Goal: Task Accomplishment & Management: Use online tool/utility

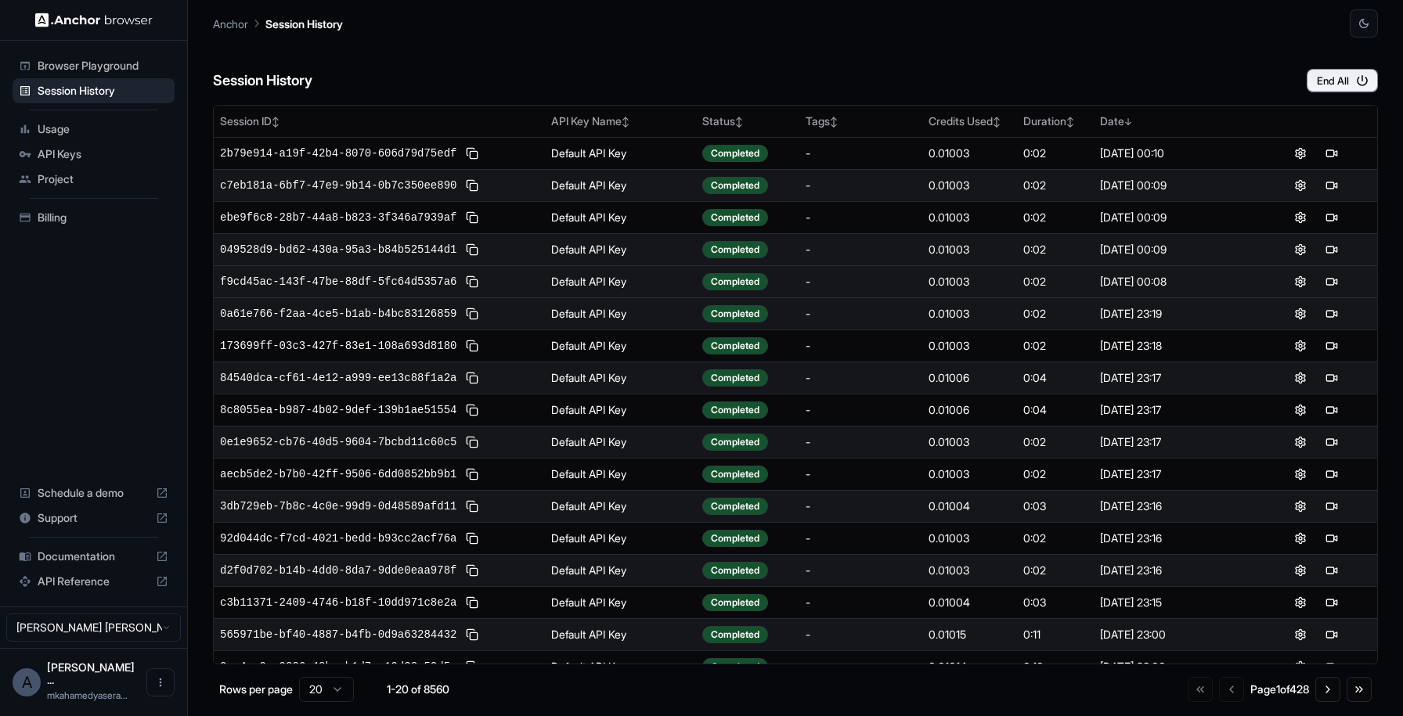
scroll to position [3, 0]
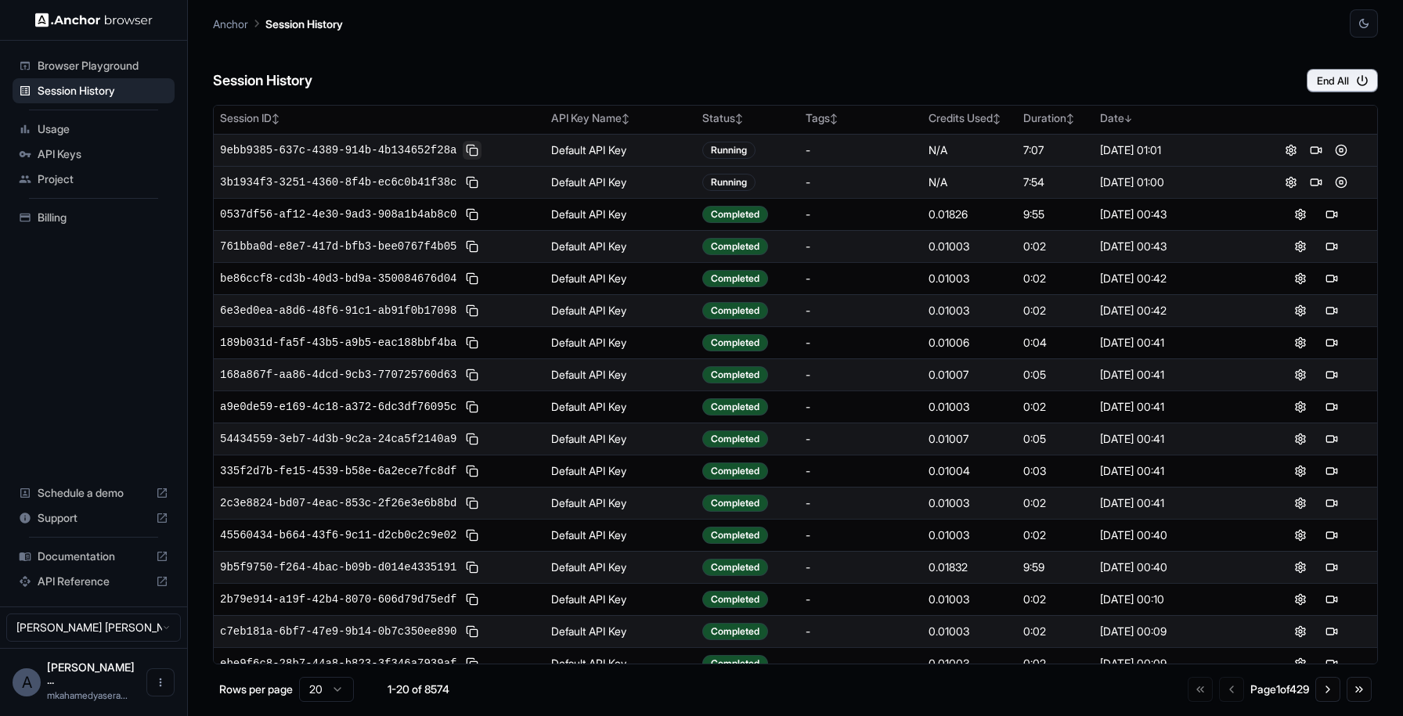
click at [477, 148] on button at bounding box center [472, 150] width 19 height 19
click at [434, 154] on span "9ebb9385-637c-4389-914b-4b134652f28a" at bounding box center [338, 150] width 236 height 16
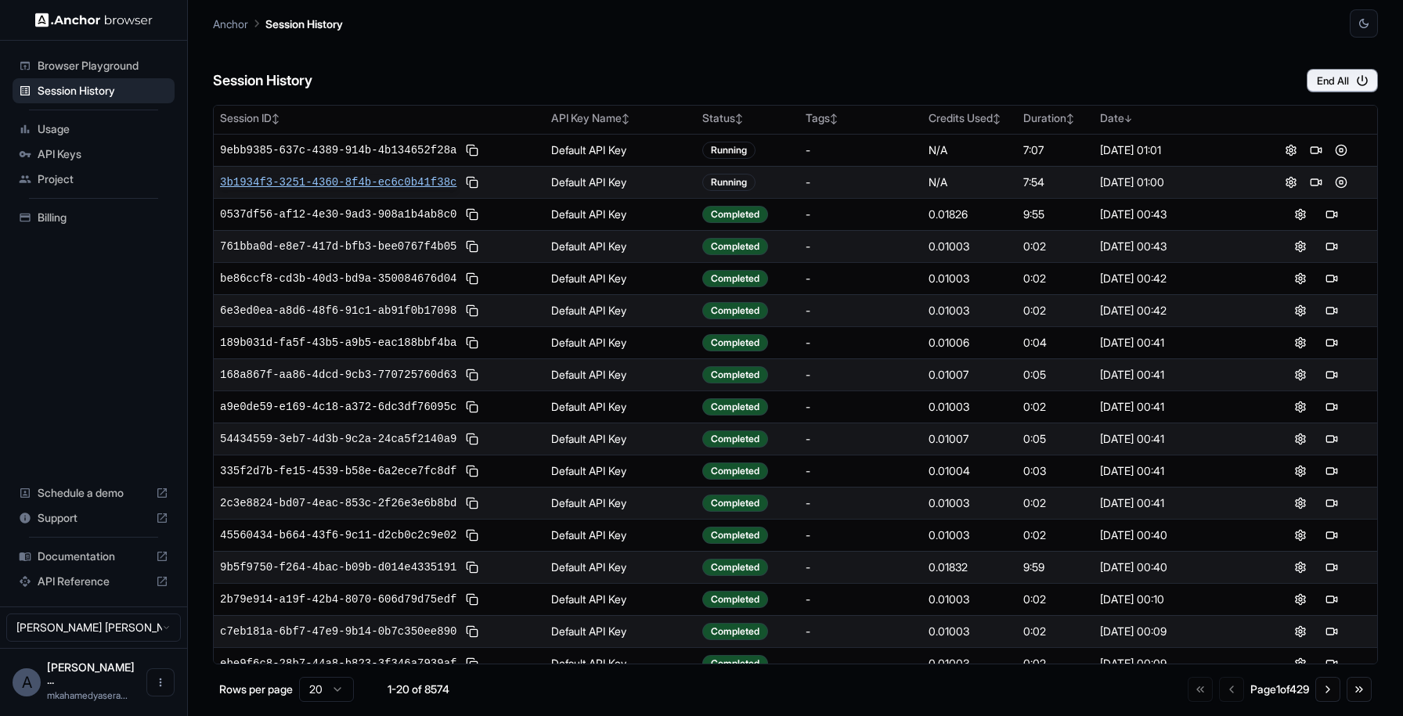
click at [421, 186] on span "3b1934f3-3251-4360-8f4b-ec6c0b41f38c" at bounding box center [338, 183] width 236 height 16
click at [1306, 181] on button at bounding box center [1315, 182] width 19 height 19
click at [1305, 149] on div "Open Live View Open Live View" at bounding box center [1306, 159] width 86 height 22
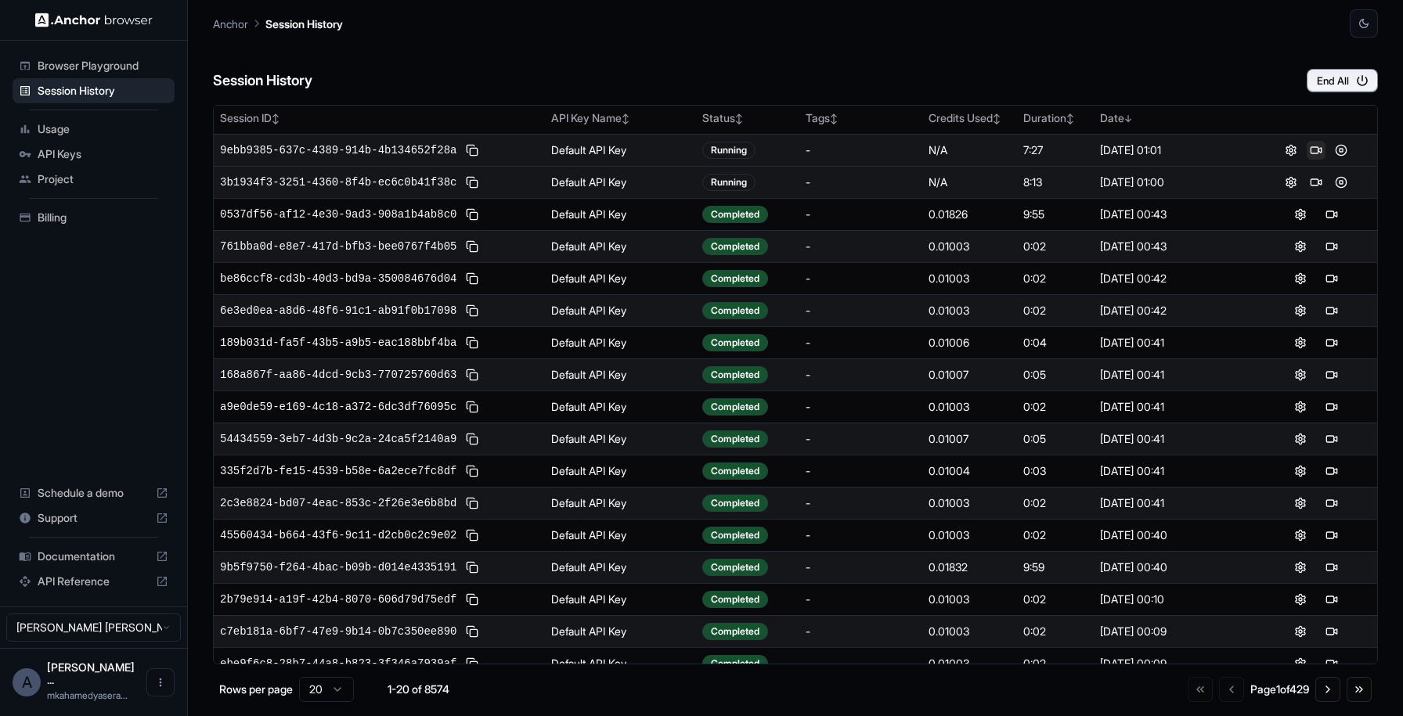
click at [1306, 149] on button at bounding box center [1315, 150] width 19 height 19
click at [1307, 150] on button at bounding box center [1315, 150] width 19 height 19
click at [92, 119] on div "Usage" at bounding box center [94, 129] width 162 height 25
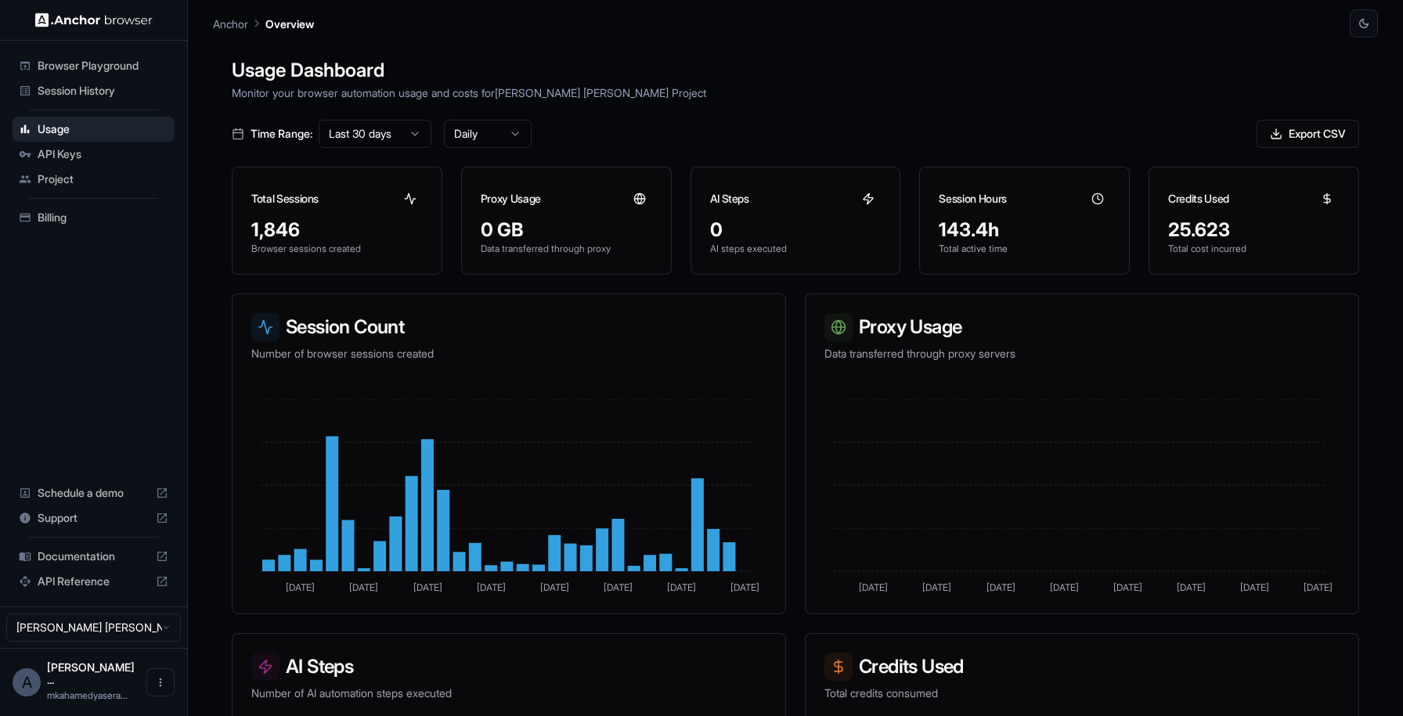
click at [105, 88] on span "Session History" at bounding box center [103, 91] width 131 height 16
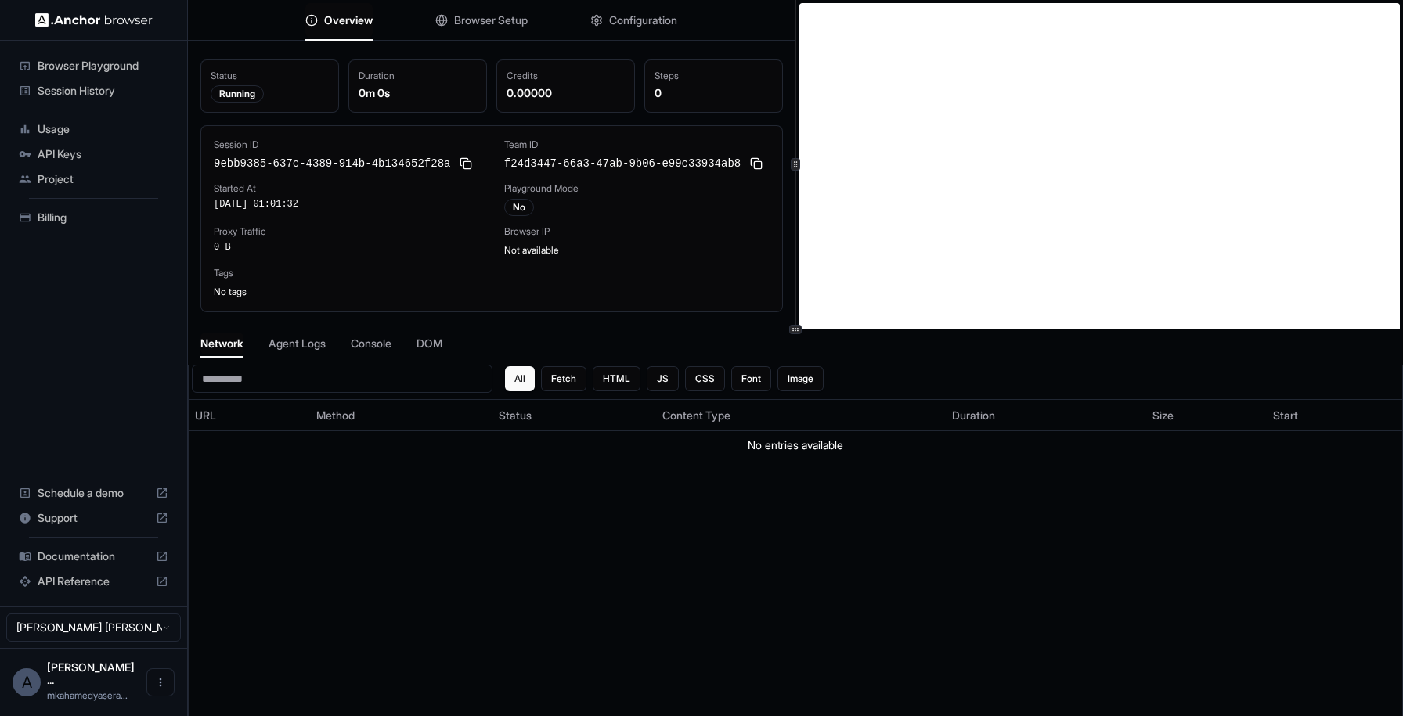
scroll to position [3, 0]
